Goal: Information Seeking & Learning: Learn about a topic

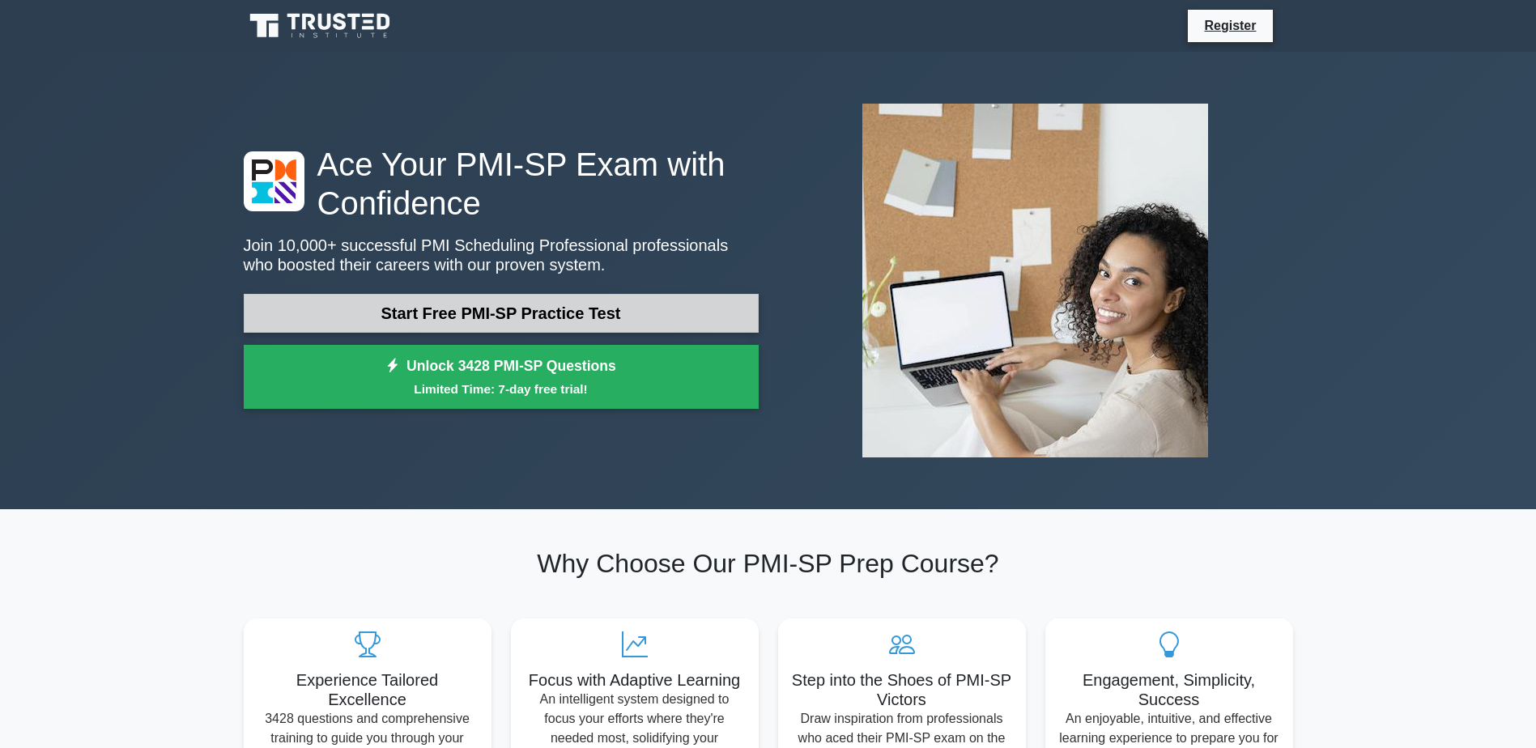
drag, startPoint x: 0, startPoint y: 0, endPoint x: 525, endPoint y: 314, distance: 611.6
click at [525, 314] on link "Start Free PMI-SP Practice Test" at bounding box center [501, 313] width 515 height 39
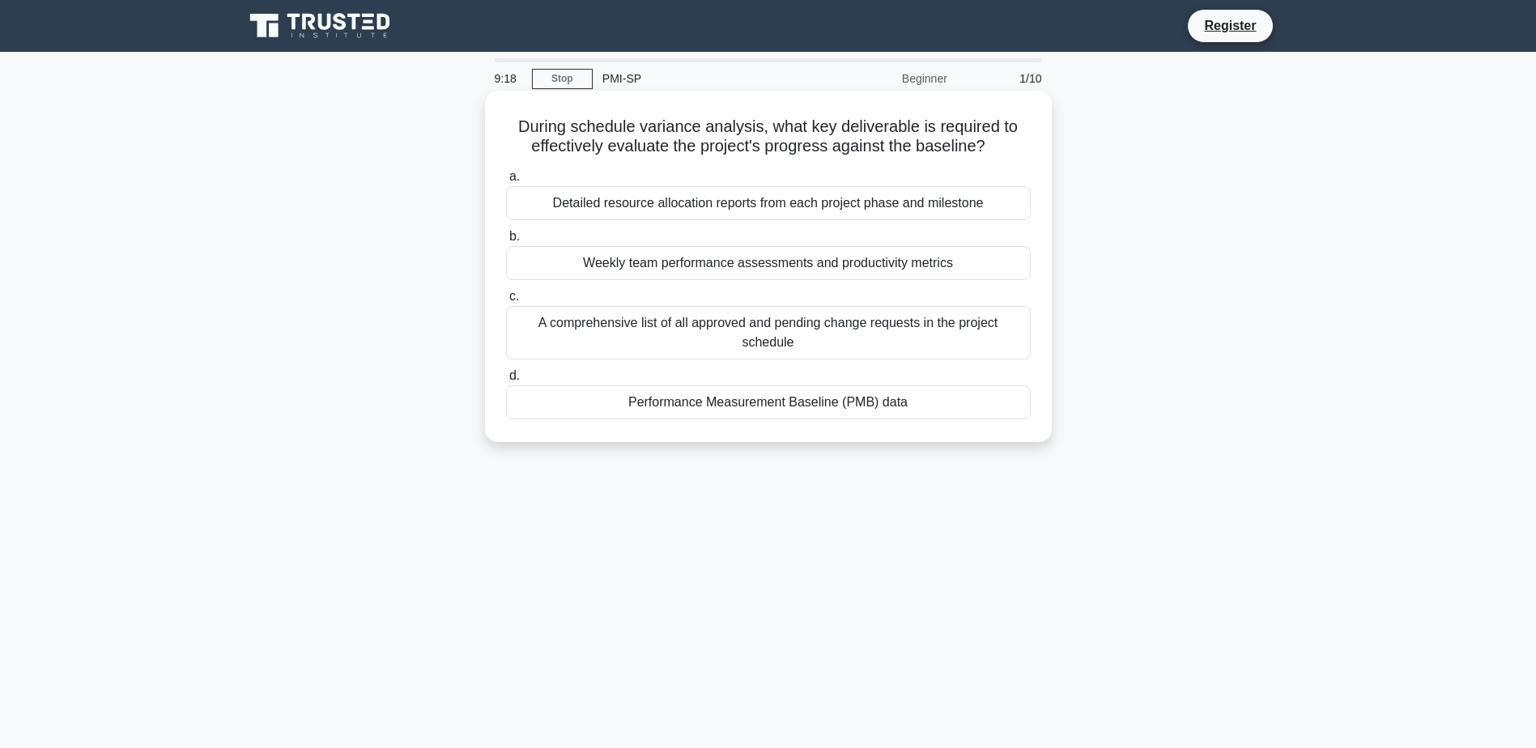
click at [816, 259] on div "Weekly team performance assessments and productivity metrics" at bounding box center [768, 263] width 525 height 34
click at [506, 242] on input "b. Weekly team performance assessments and productivity metrics" at bounding box center [506, 237] width 0 height 11
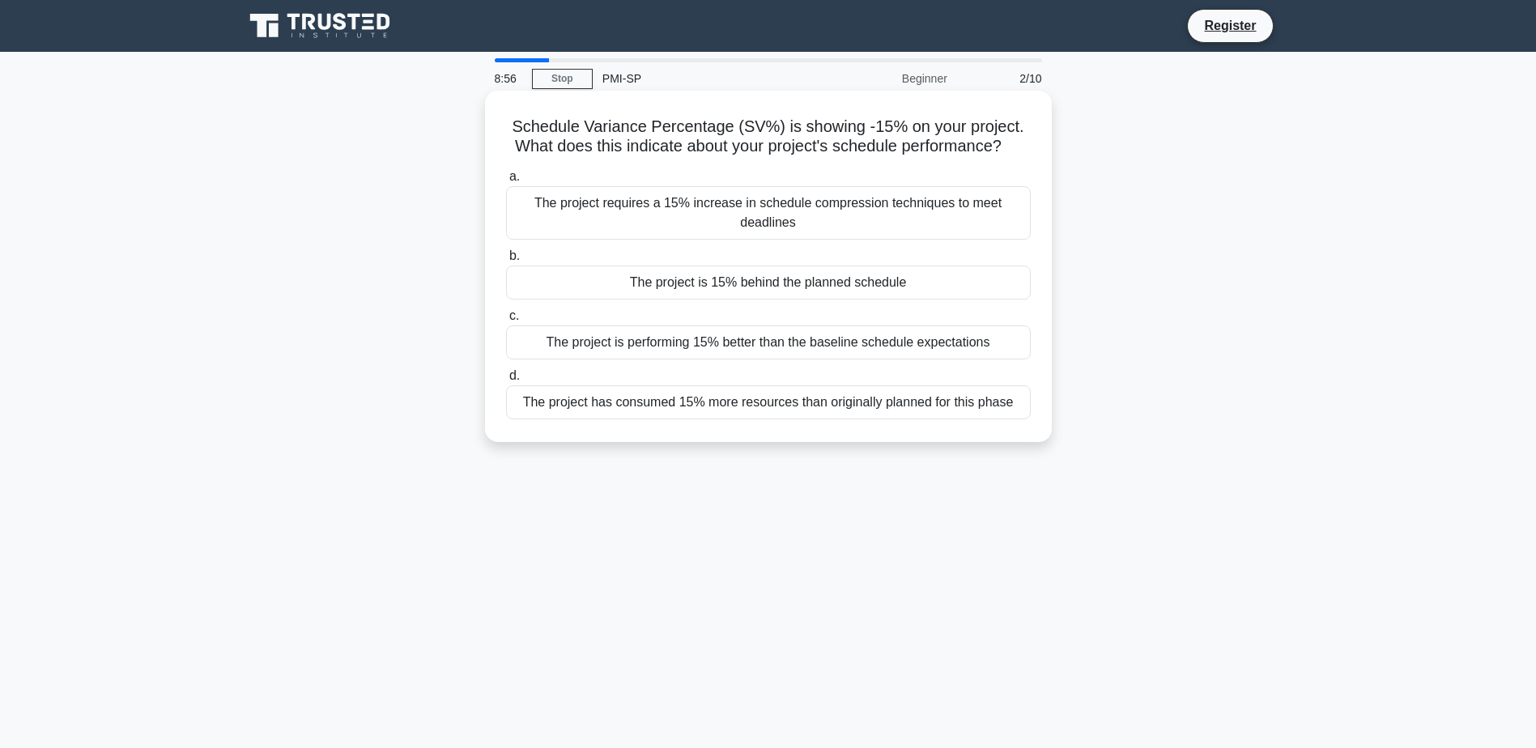
click at [785, 283] on div "The project is 15% behind the planned schedule" at bounding box center [768, 283] width 525 height 34
click at [506, 262] on input "b. The project is 15% behind the planned schedule" at bounding box center [506, 256] width 0 height 11
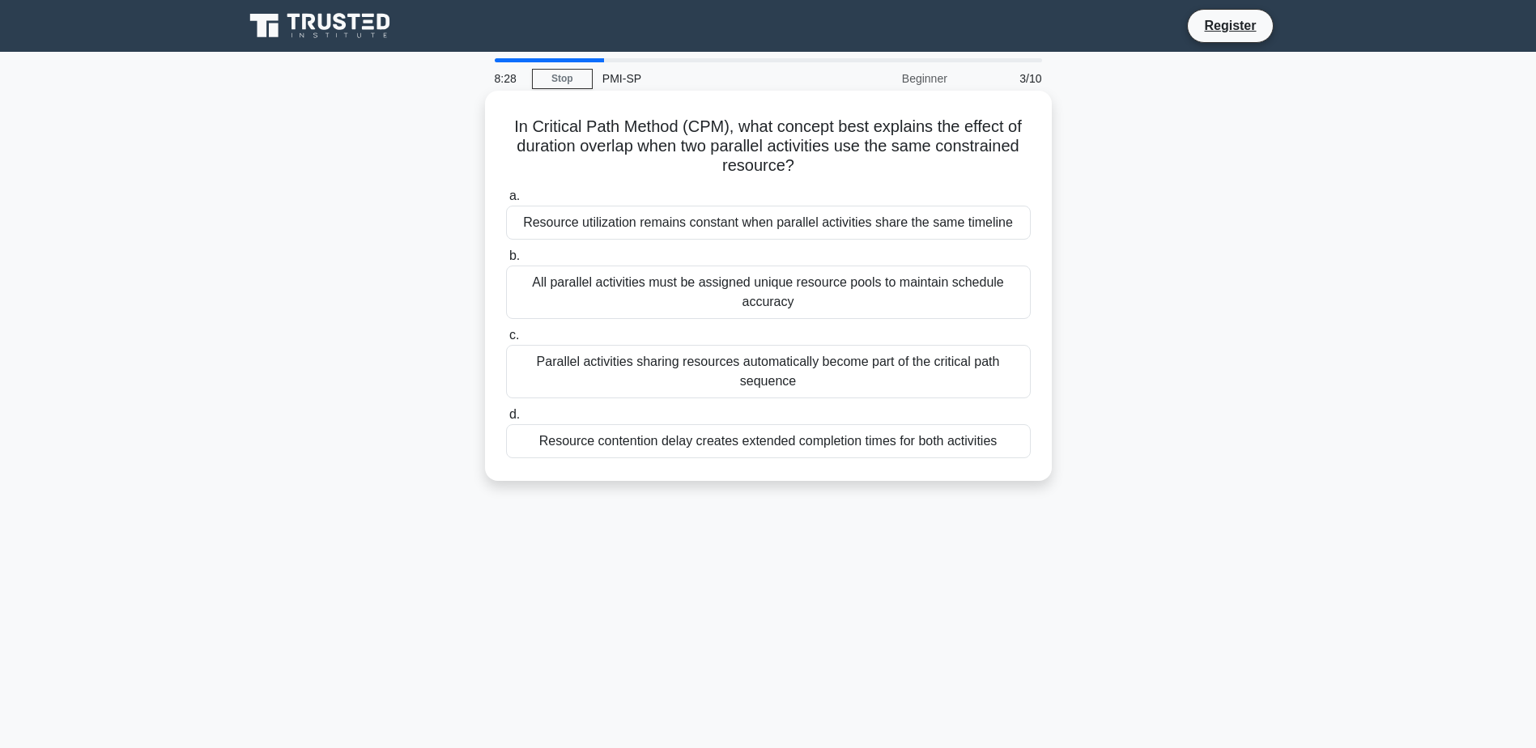
click at [923, 223] on div "Resource utilization remains constant when parallel activities share the same t…" at bounding box center [768, 223] width 525 height 34
click at [506, 202] on input "a. Resource utilization remains constant when parallel activities share the sam…" at bounding box center [506, 196] width 0 height 11
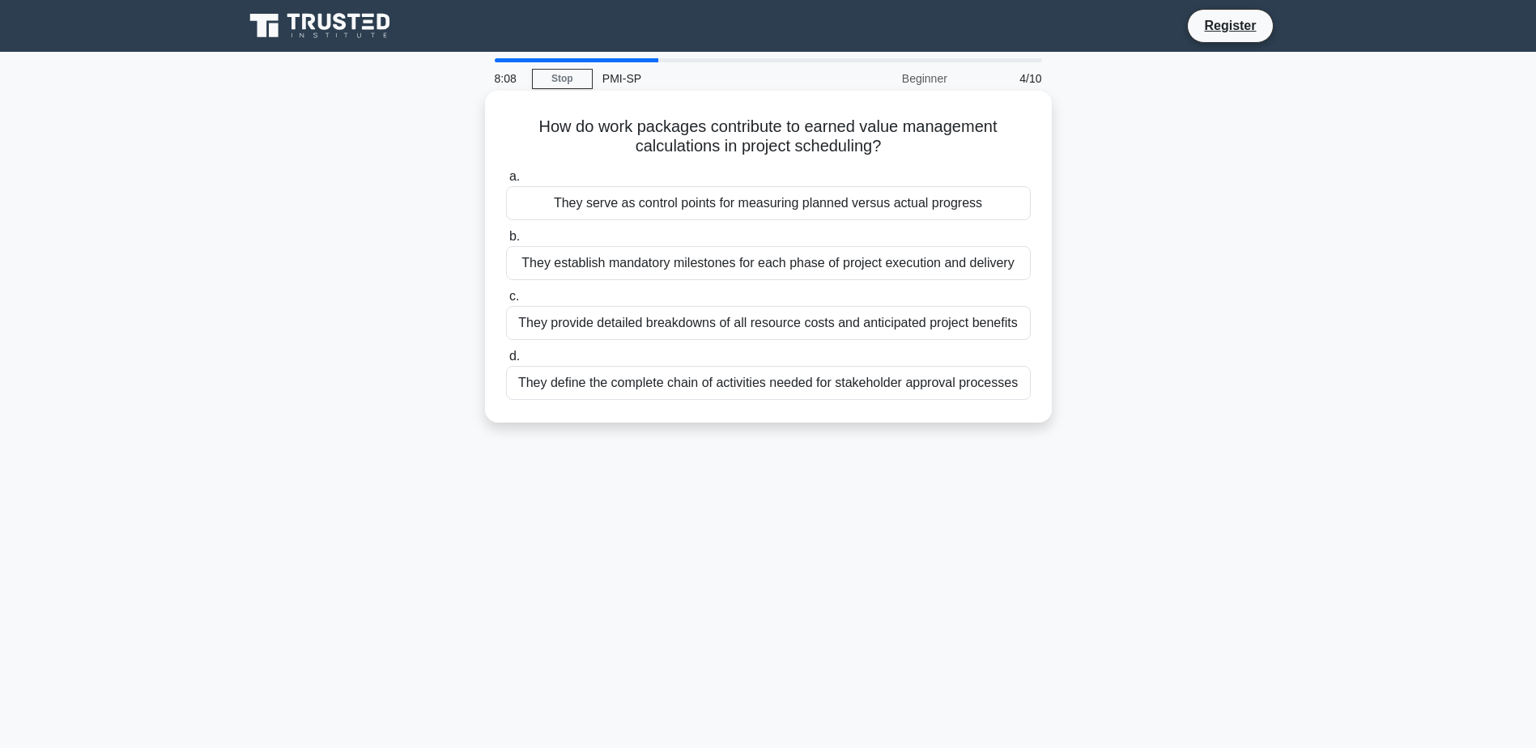
click at [818, 211] on div "They serve as control points for measuring planned versus actual progress" at bounding box center [768, 203] width 525 height 34
click at [506, 182] on input "a. They serve as control points for measuring planned versus actual progress" at bounding box center [506, 177] width 0 height 11
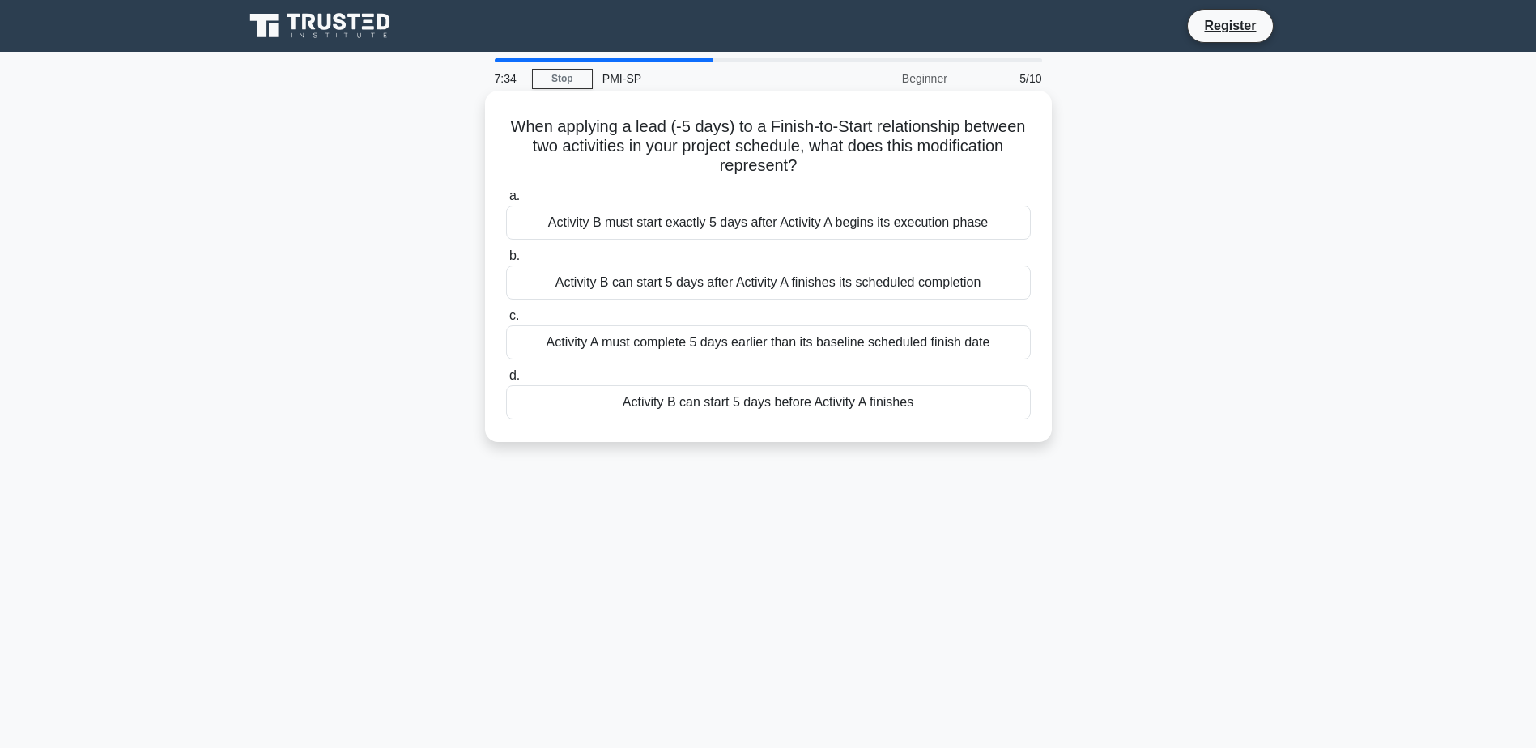
click at [903, 407] on div "Activity B can start 5 days before Activity A finishes" at bounding box center [768, 402] width 525 height 34
click at [506, 381] on input "d. Activity B can start 5 days before Activity A finishes" at bounding box center [506, 376] width 0 height 11
